Goal: Transaction & Acquisition: Purchase product/service

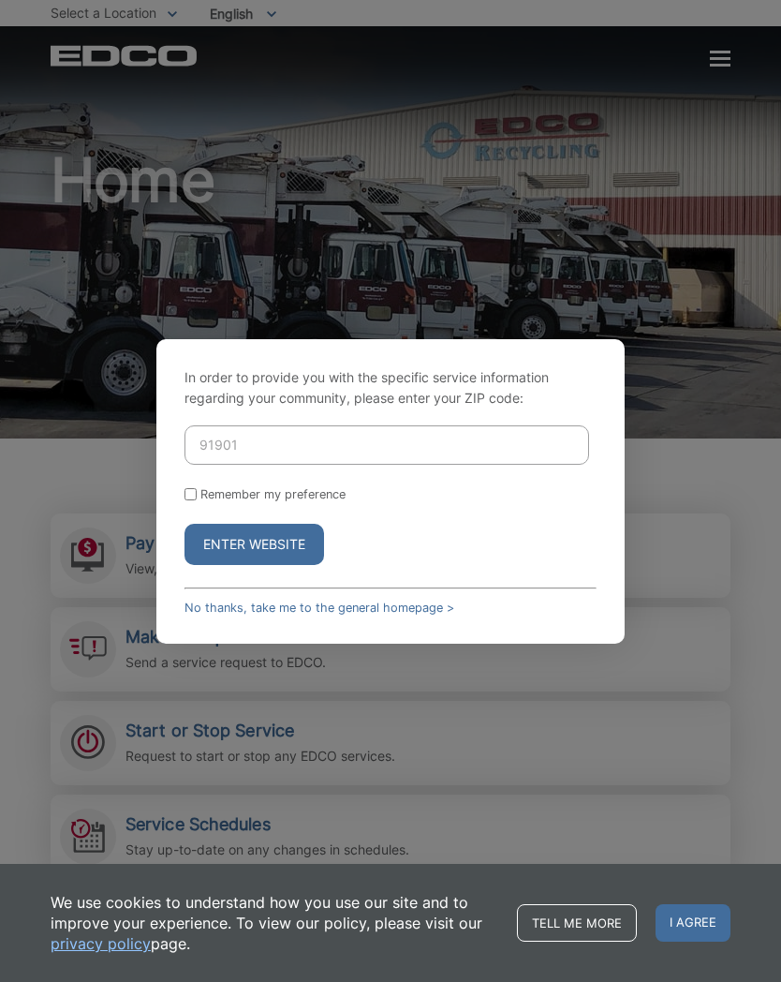
type input "91901"
click at [196, 488] on input "Remember my preference" at bounding box center [191, 494] width 12 height 12
checkbox input "true"
click at [270, 540] on button "Enter Website" at bounding box center [255, 544] width 140 height 41
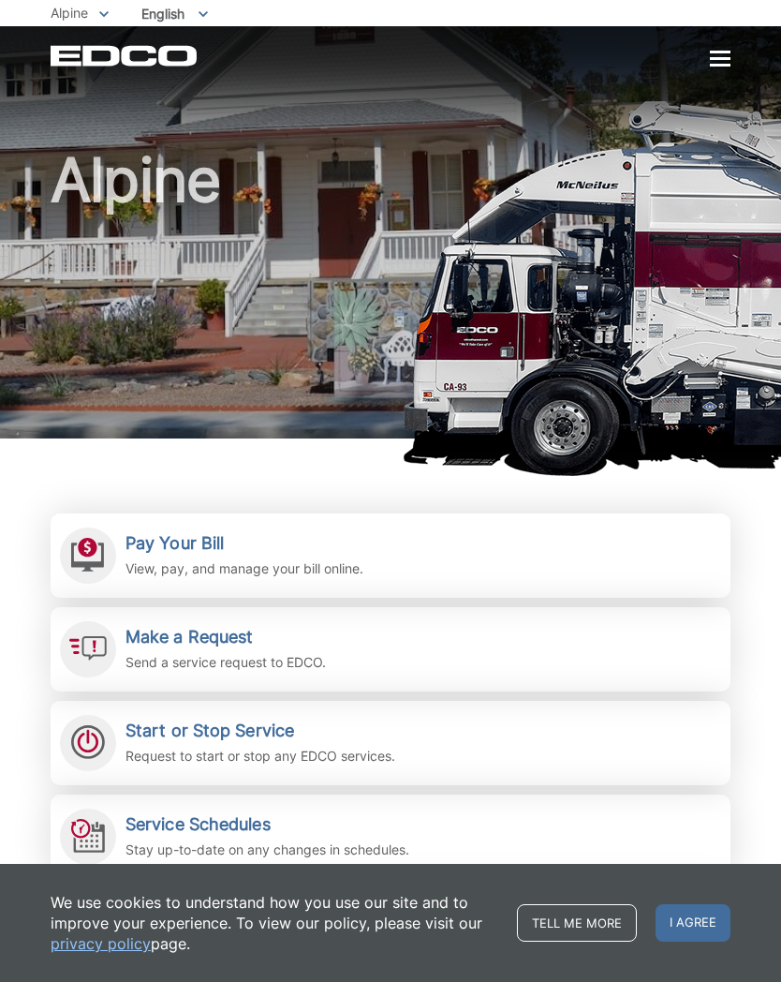
click at [213, 543] on h2 "Pay Your Bill" at bounding box center [245, 543] width 238 height 21
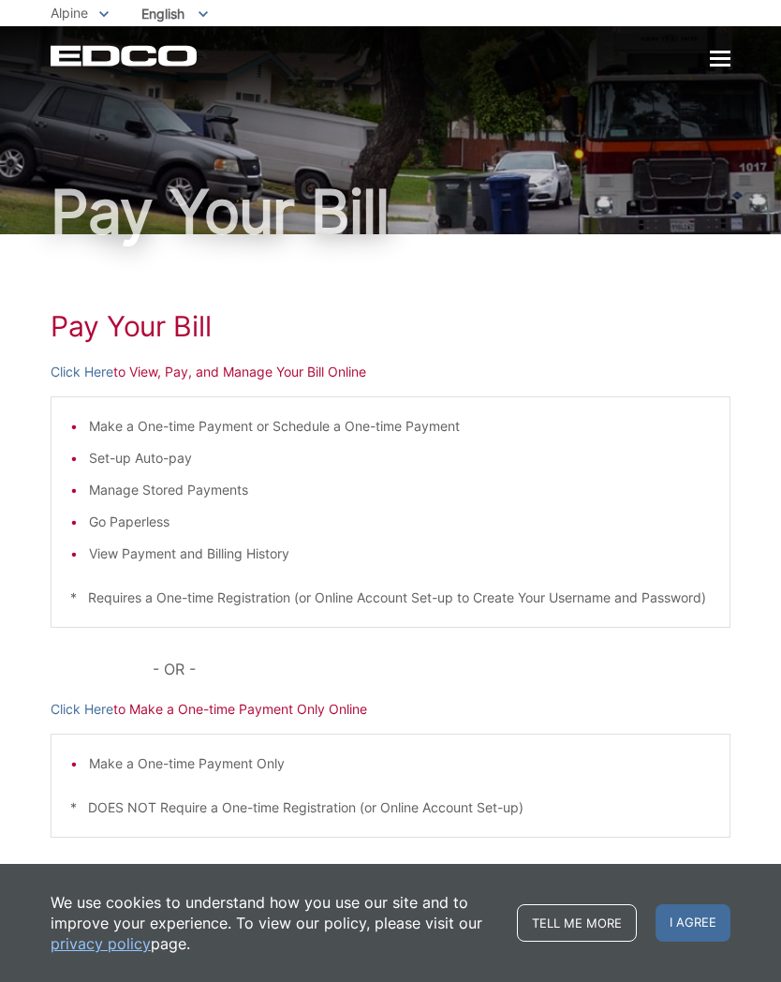
click at [70, 373] on link "Click Here" at bounding box center [82, 372] width 63 height 21
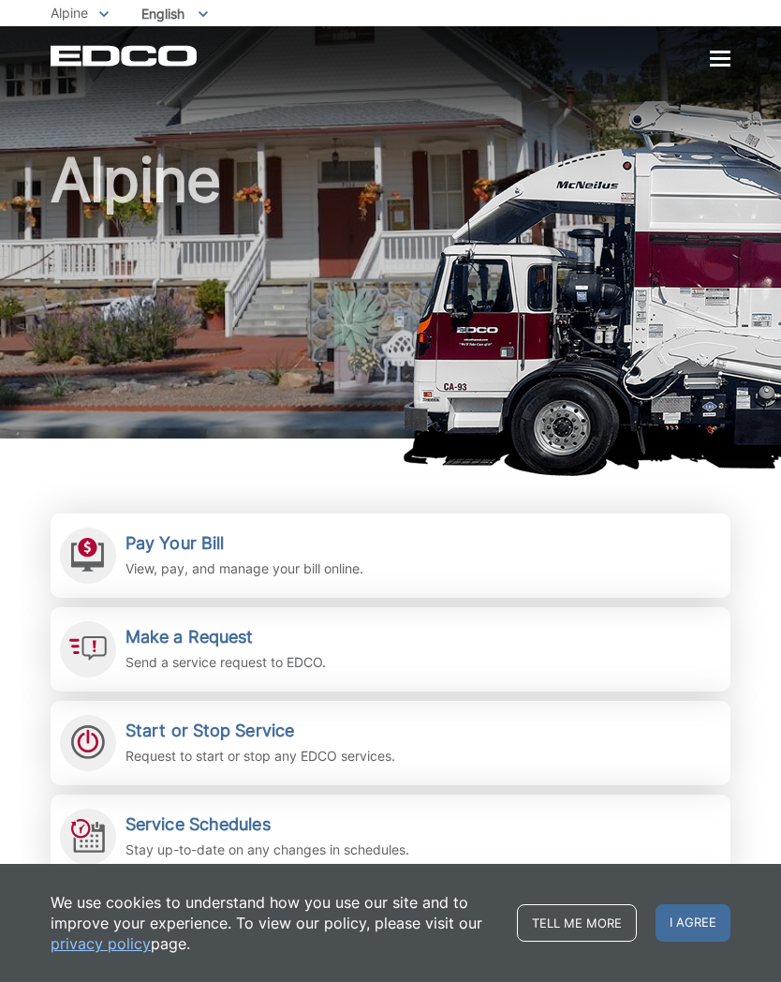
click at [214, 545] on h2 "Pay Your Bill" at bounding box center [245, 543] width 238 height 21
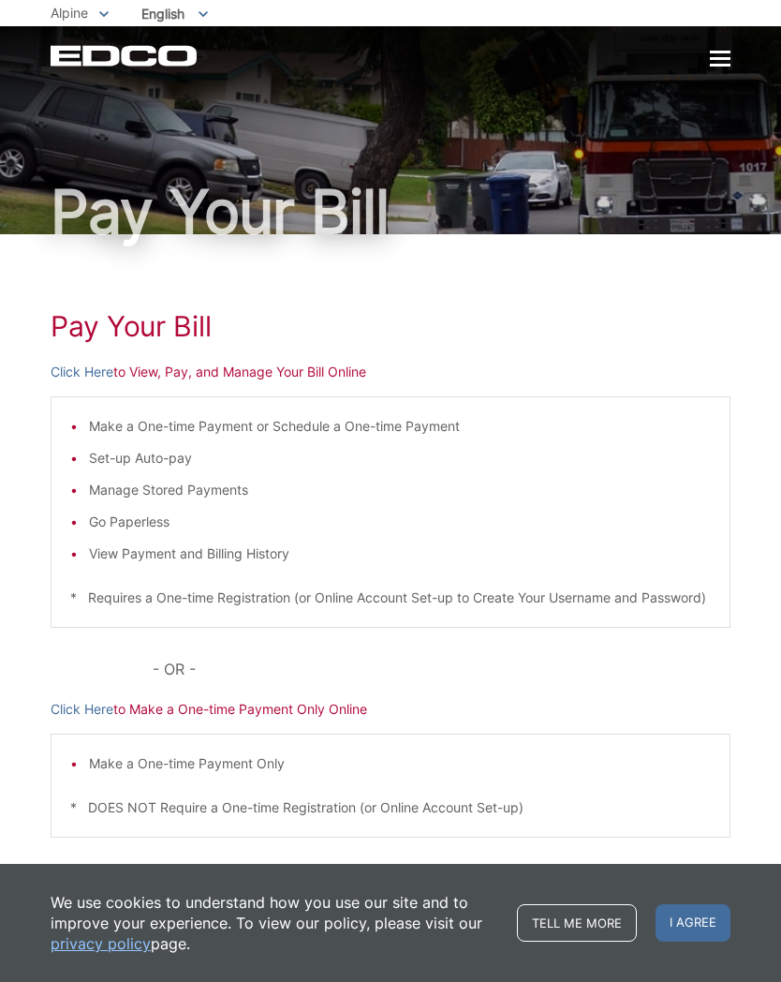
click at [75, 377] on link "Click Here" at bounding box center [82, 372] width 63 height 21
